Goal: Information Seeking & Learning: Learn about a topic

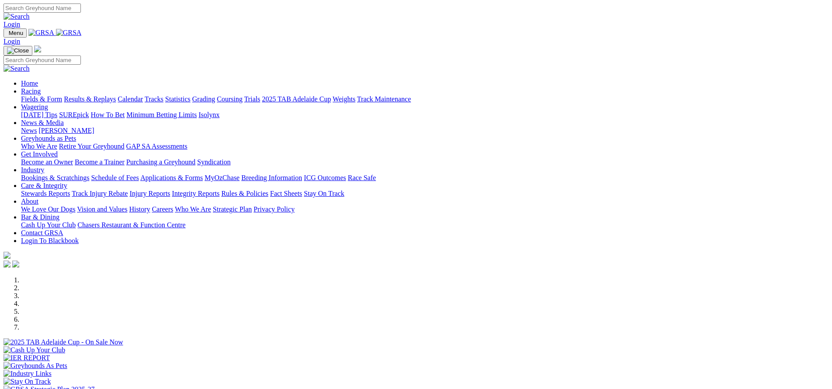
click at [44, 166] on link "Industry" at bounding box center [32, 169] width 23 height 7
click at [89, 174] on link "Bookings & Scratchings" at bounding box center [55, 177] width 68 height 7
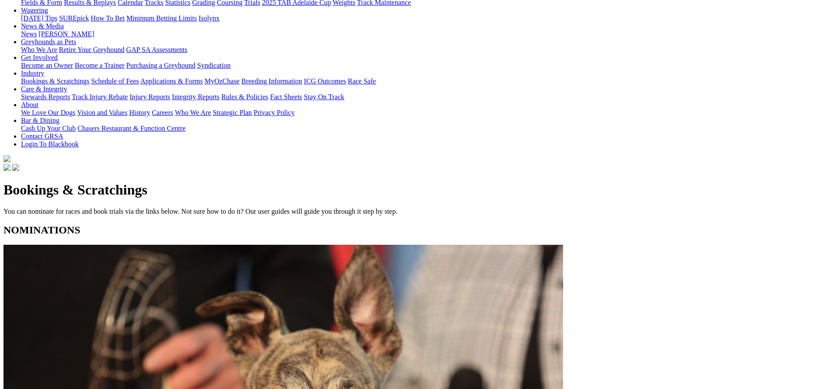
scroll to position [117, 0]
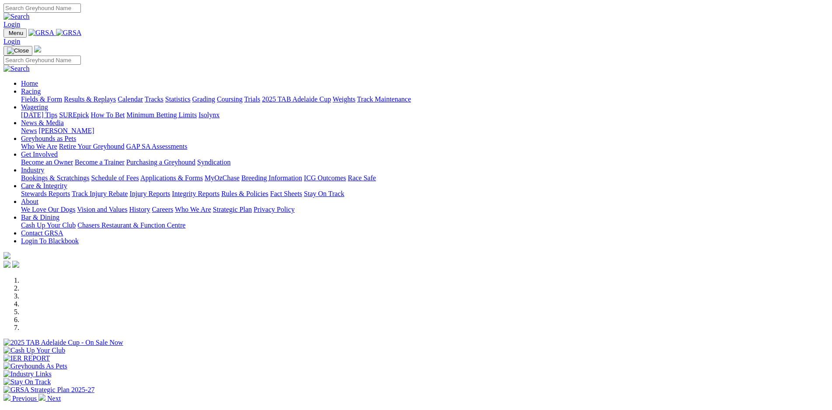
click at [41, 87] on link "Racing" at bounding box center [31, 90] width 20 height 7
click at [143, 95] on link "Calendar" at bounding box center [130, 98] width 25 height 7
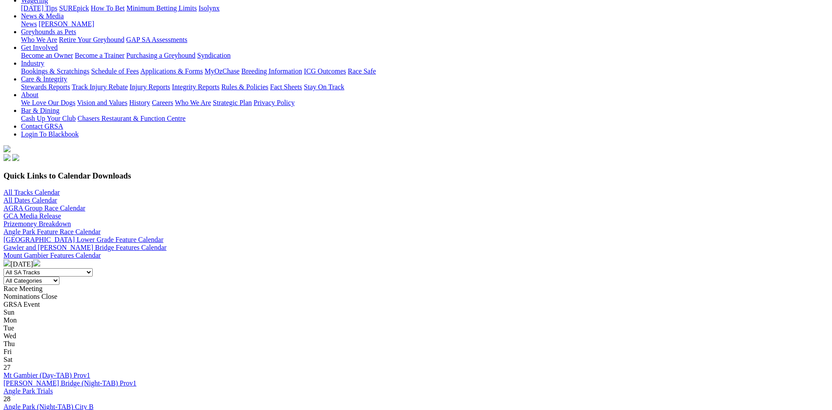
scroll to position [123, 0]
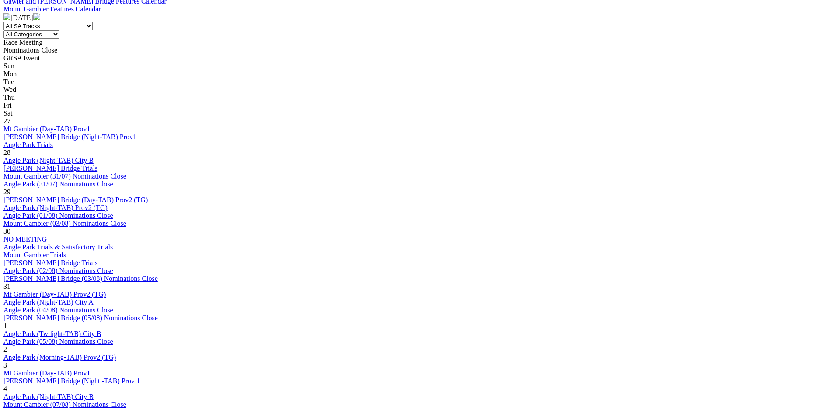
scroll to position [430, 0]
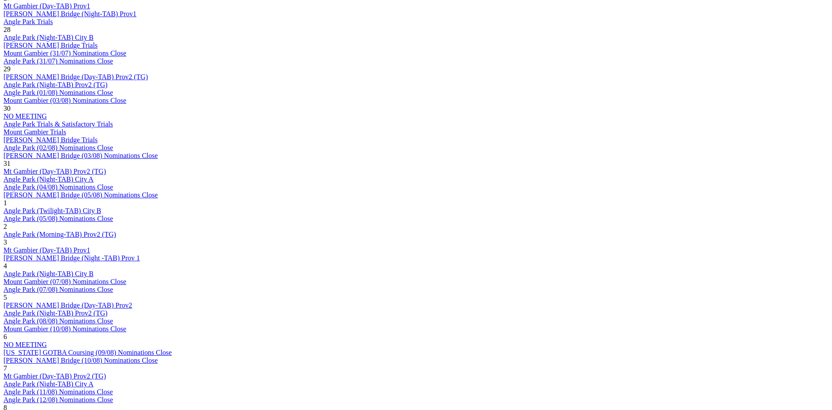
scroll to position [491, 0]
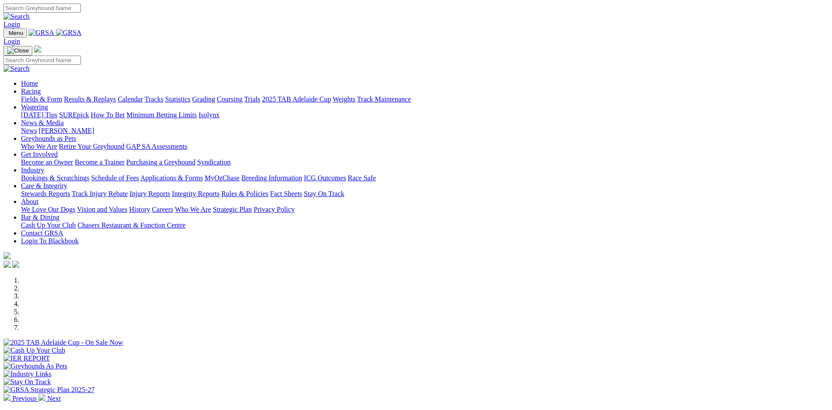
click at [143, 95] on link "Calendar" at bounding box center [130, 98] width 25 height 7
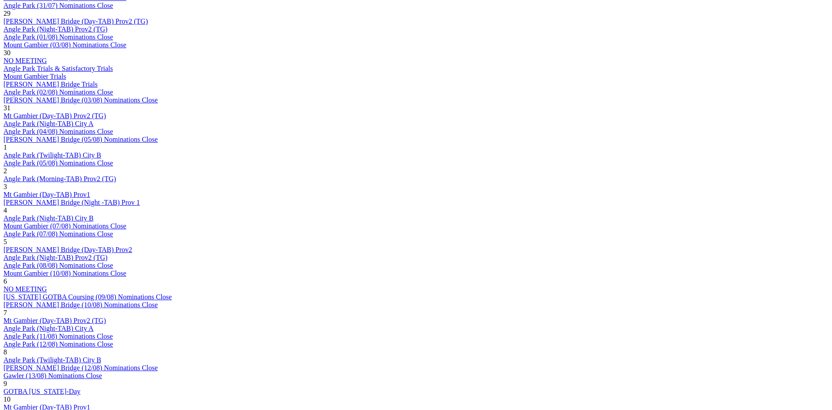
scroll to position [552, 0]
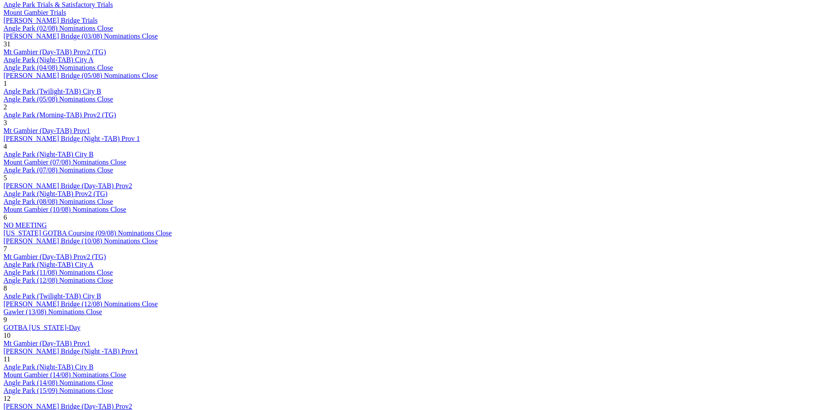
scroll to position [614, 0]
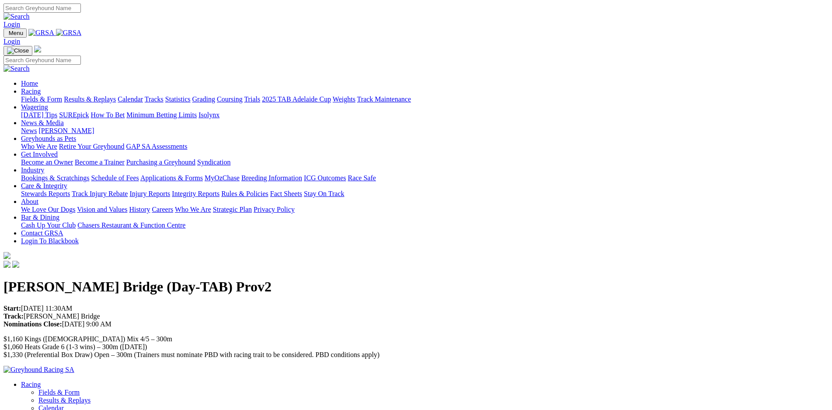
click at [255, 335] on span "$1,160 Kings (Males) Mix 4/5 – 300m $1,060 Heats Grade 6 (1-3 wins) – 300m (Tue…" at bounding box center [191, 346] width 376 height 23
